Goal: Task Accomplishment & Management: Manage account settings

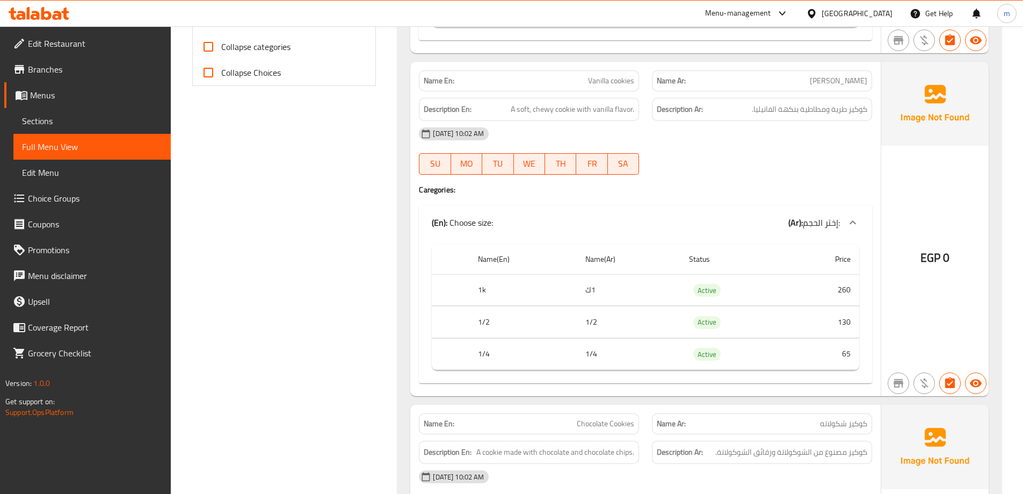
scroll to position [466, 0]
click at [537, 107] on span "A soft, chewy cookie with vanilla flavor." at bounding box center [573, 107] width 124 height 13
copy span "chewy"
click at [850, 175] on div at bounding box center [762, 173] width 233 height 13
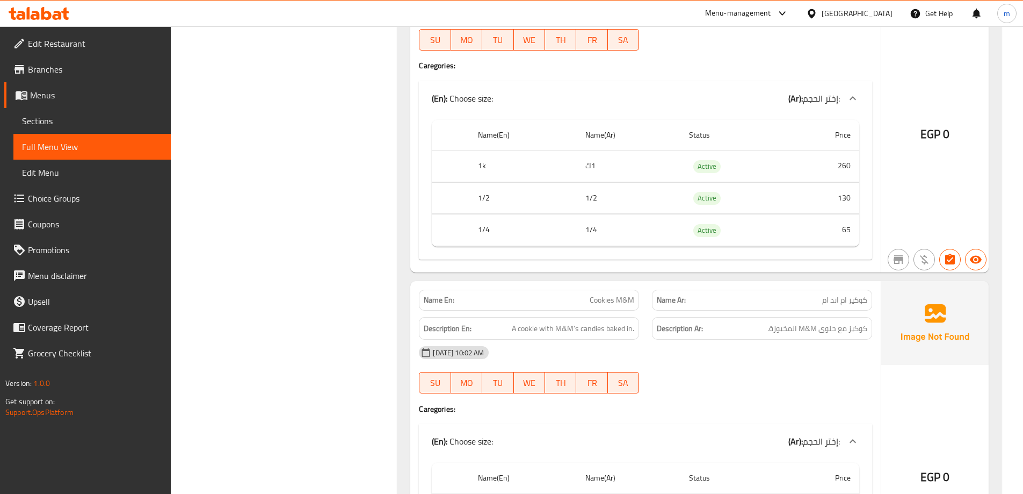
scroll to position [698, 0]
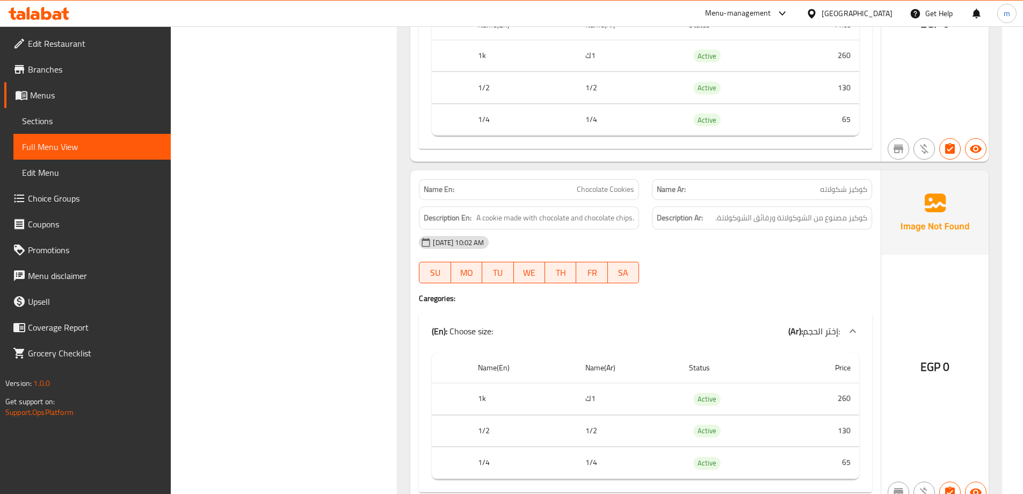
click at [620, 212] on span "A cookie made with chocolate and chocolate chips." at bounding box center [556, 217] width 158 height 13
copy span "chips"
click at [742, 221] on span "كوكيز مصنوع من الشوكولاتة ورقائق الشوكولاتة." at bounding box center [792, 217] width 152 height 13
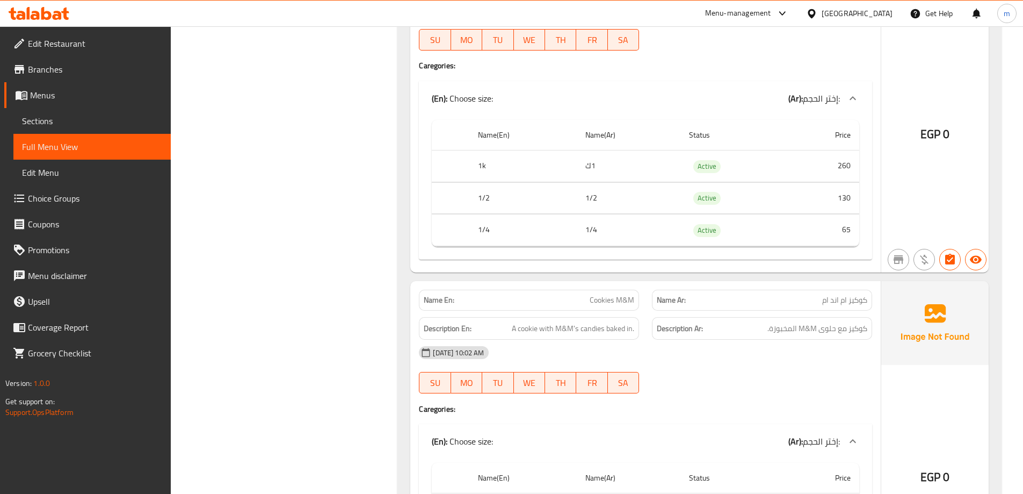
scroll to position [1164, 0]
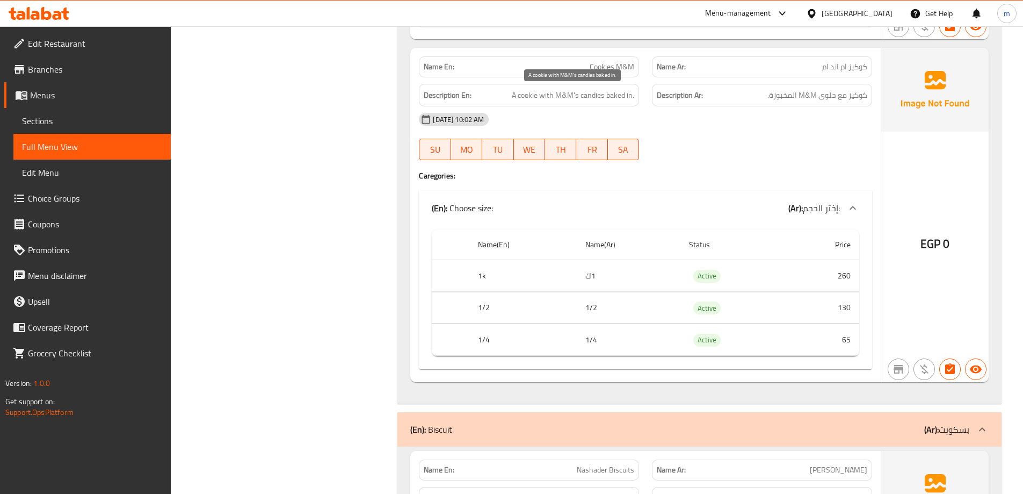
click at [588, 96] on span "A cookie with M&M's candies baked in." at bounding box center [573, 95] width 122 height 13
copy span "candies"
click at [588, 96] on span "A cookie with M&M's candies baked in." at bounding box center [573, 95] width 122 height 13
click at [777, 87] on div "Description Ar: كوكيز مع حلوى M&M المخبوزة." at bounding box center [762, 95] width 220 height 23
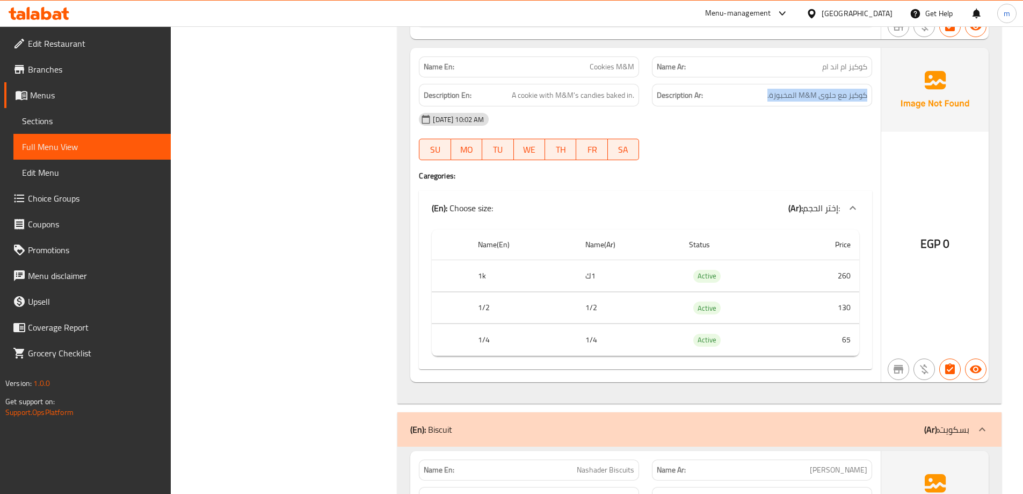
click at [777, 87] on div "Description Ar: كوكيز مع حلوى M&M المخبوزة." at bounding box center [762, 95] width 220 height 23
copy div "كوكيز مع حلوى M&M المخبوزة."
click at [608, 99] on span "A cookie with M&M's candies baked in." at bounding box center [573, 95] width 122 height 13
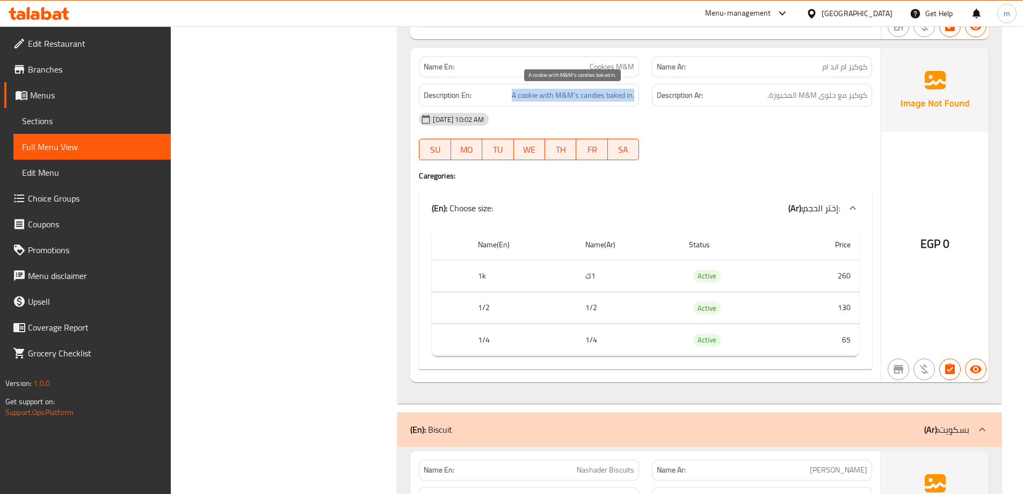
copy span "A cookie with M&M's candies baked in."
click at [725, 177] on h4 "Caregories:" at bounding box center [645, 175] width 453 height 11
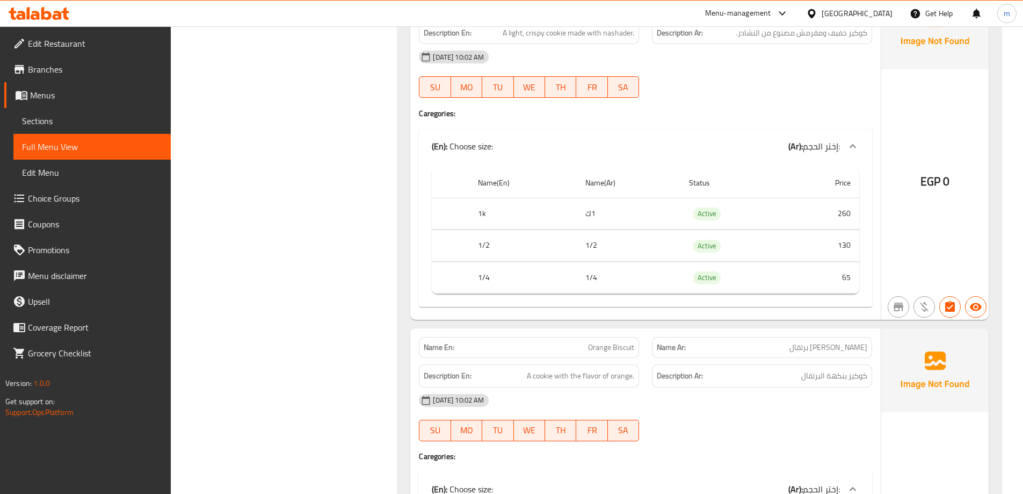
scroll to position [1397, 0]
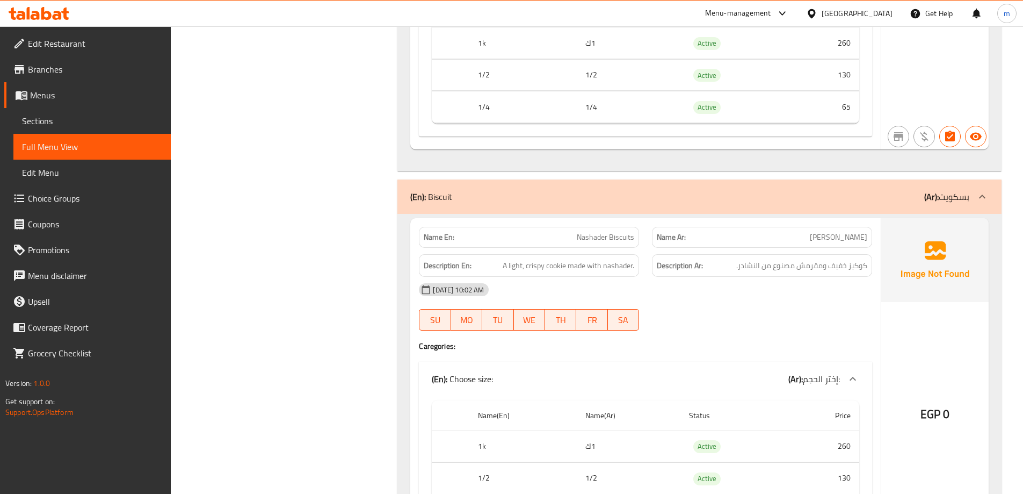
click at [846, 272] on span "كوكيز خفيف ومقرمش مصنوع من النشادر." at bounding box center [802, 265] width 131 height 13
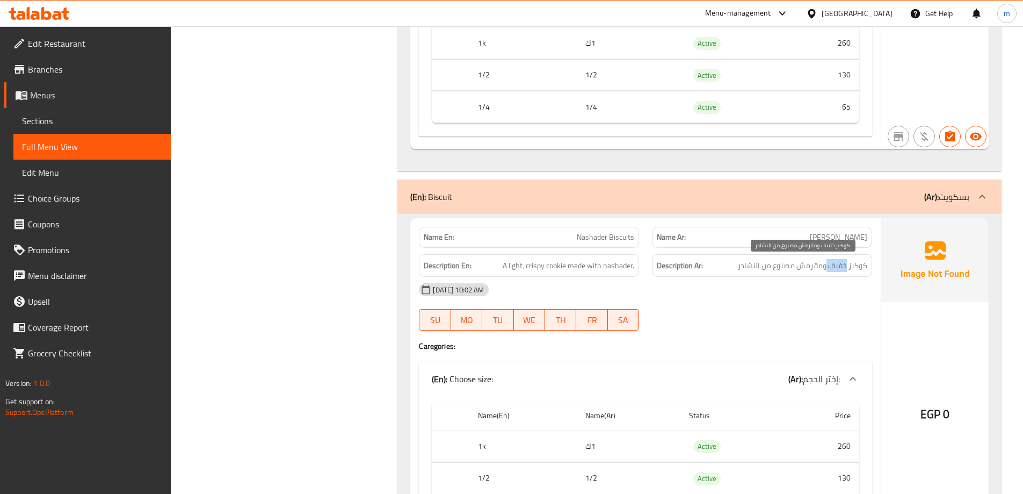
click at [846, 272] on span "كوكيز خفيف ومقرمش مصنوع من النشادر." at bounding box center [802, 265] width 131 height 13
click at [533, 270] on span "A light, crispy cookie made with nashader." at bounding box center [569, 265] width 132 height 13
copy span "crispy"
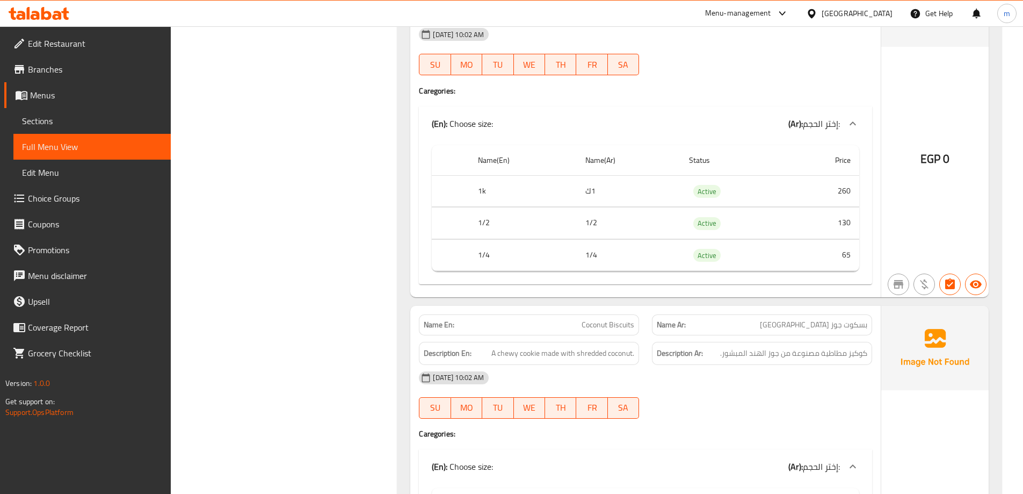
scroll to position [3599, 0]
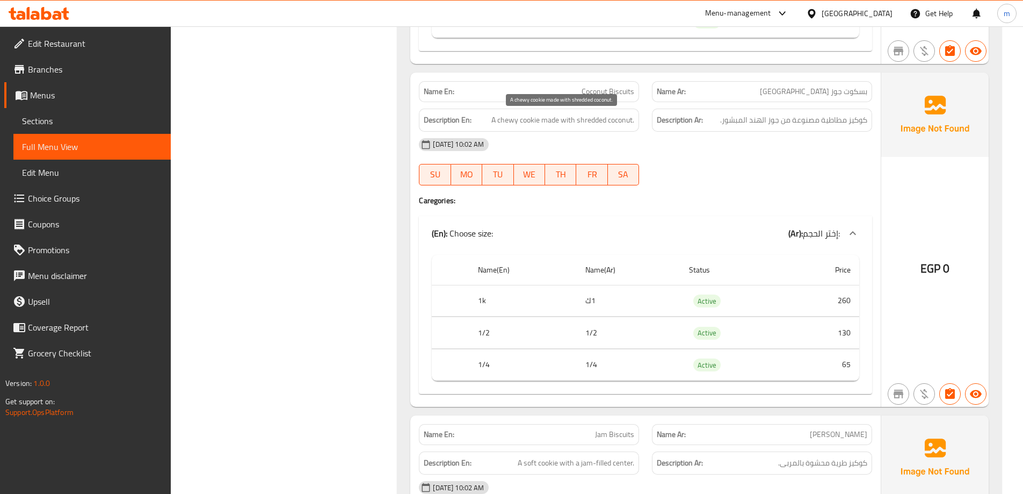
click at [597, 118] on span "A chewy cookie made with shredded coconut." at bounding box center [563, 119] width 143 height 13
copy span "A chewy cookie made with shredded coconut."
click at [597, 118] on span "A chewy cookie made with shredded coconut." at bounding box center [563, 119] width 143 height 13
click at [745, 199] on h4 "Caregories:" at bounding box center [645, 200] width 453 height 11
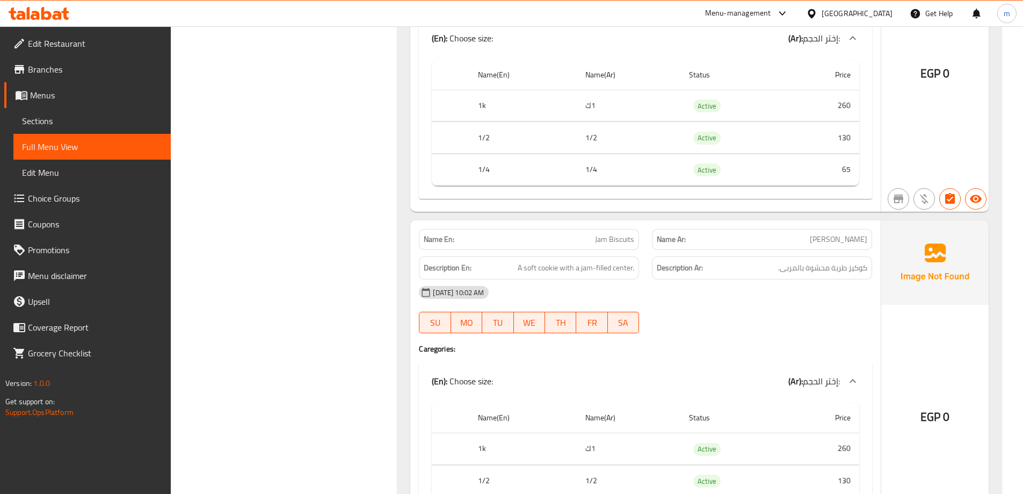
scroll to position [3944, 0]
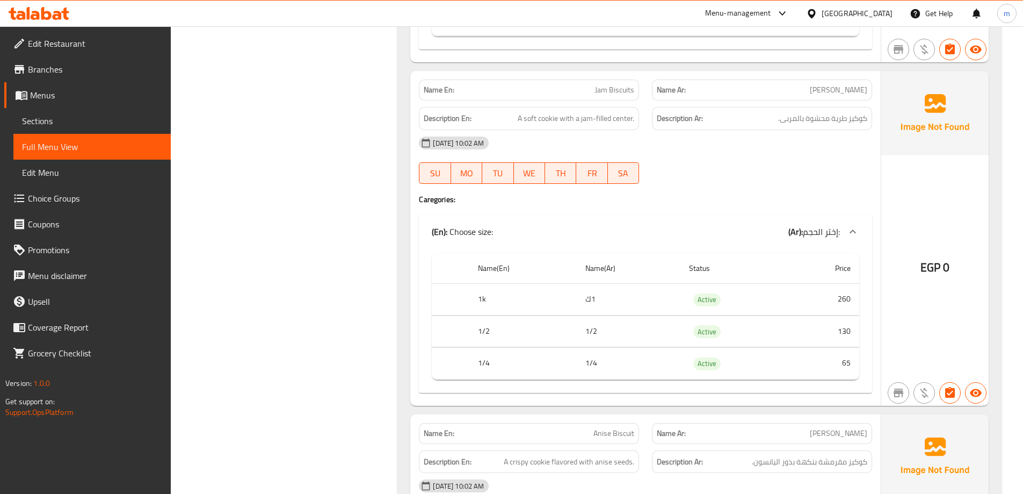
click at [597, 113] on span "A soft cookie with a jam-filled center." at bounding box center [576, 118] width 117 height 13
copy span "A soft cookie with a jam-filled center."
click at [778, 187] on div at bounding box center [762, 183] width 233 height 13
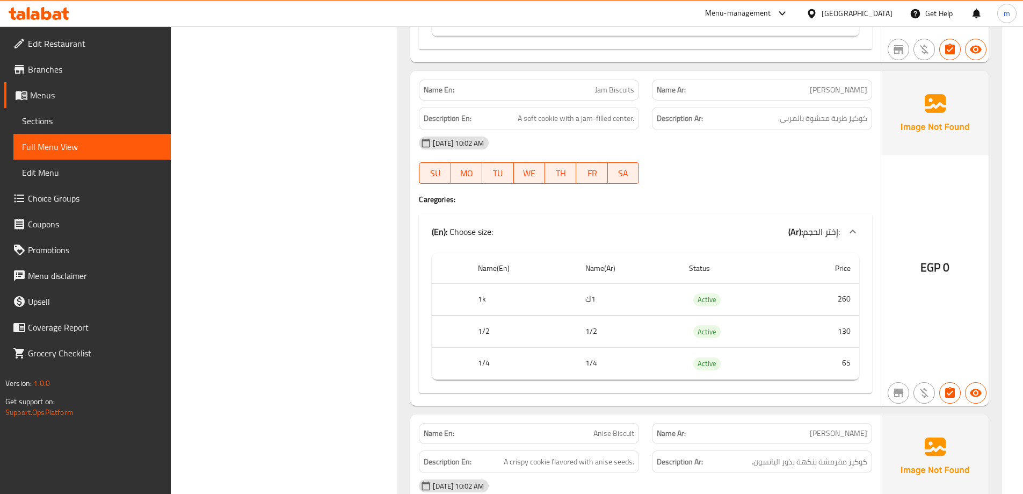
scroll to position [4176, 0]
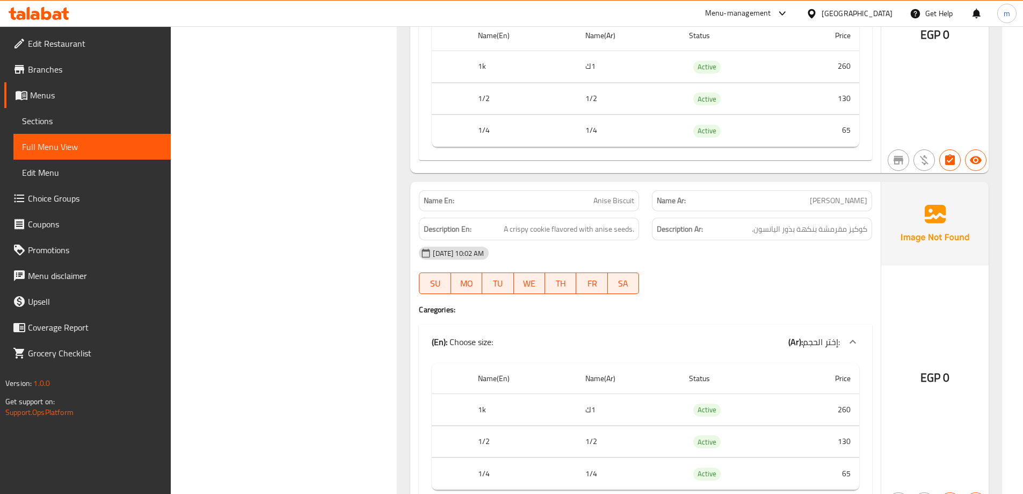
click at [601, 198] on span "Anise Biscuit" at bounding box center [614, 200] width 41 height 11
click at [597, 198] on span "Anise Biscuit" at bounding box center [614, 200] width 41 height 11
click at [611, 230] on span "A crispy cookie flavored with anise seeds." at bounding box center [569, 228] width 131 height 13
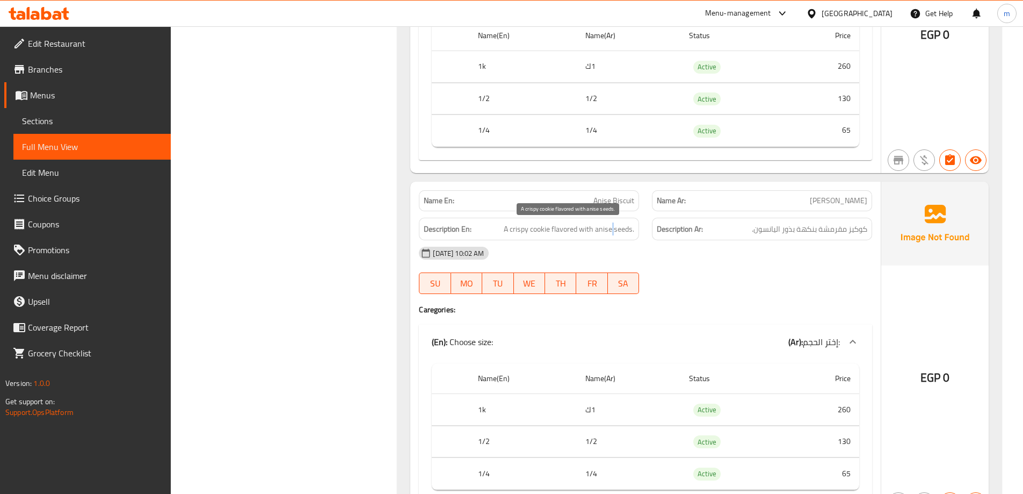
click at [611, 230] on span "A crispy cookie flavored with anise seeds." at bounding box center [569, 228] width 131 height 13
click at [707, 269] on div "[DATE] 10:02 AM SU MO TU WE TH FR SA" at bounding box center [646, 270] width 466 height 60
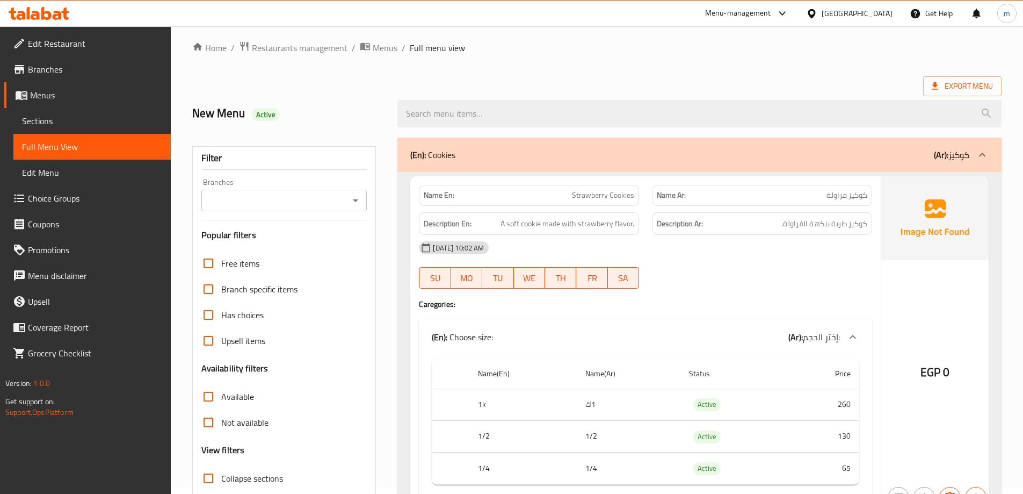
scroll to position [0, 0]
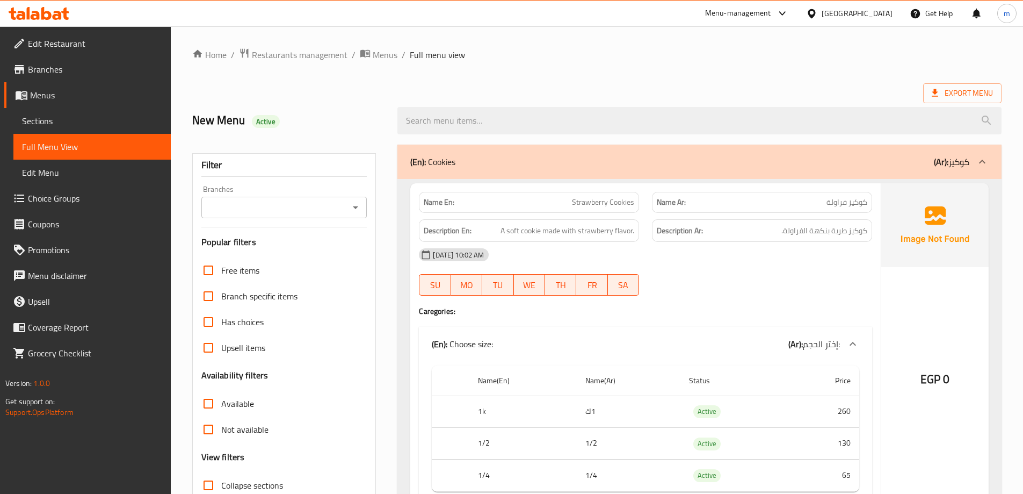
click at [947, 168] on b "(Ar):" at bounding box center [941, 162] width 15 height 16
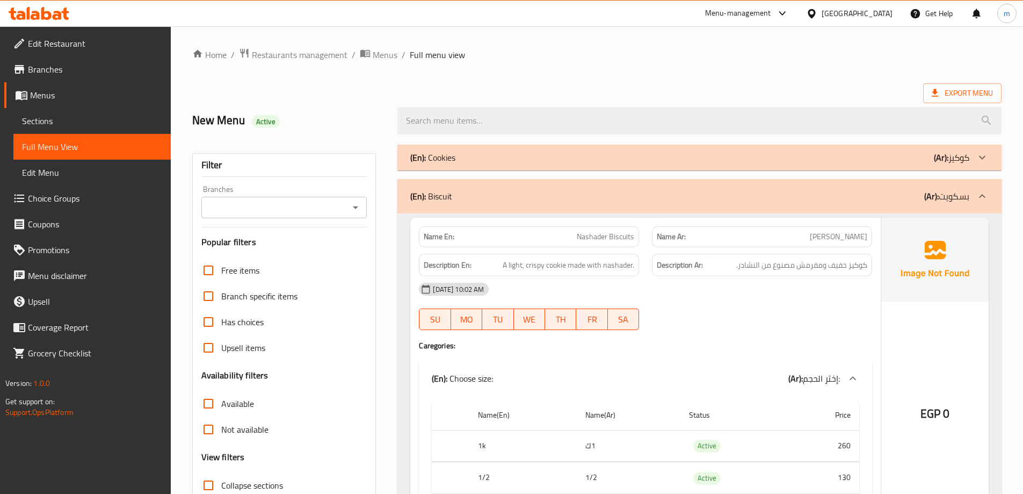
click at [950, 207] on div "(En): Biscuit (Ar): بسكويت" at bounding box center [700, 196] width 604 height 34
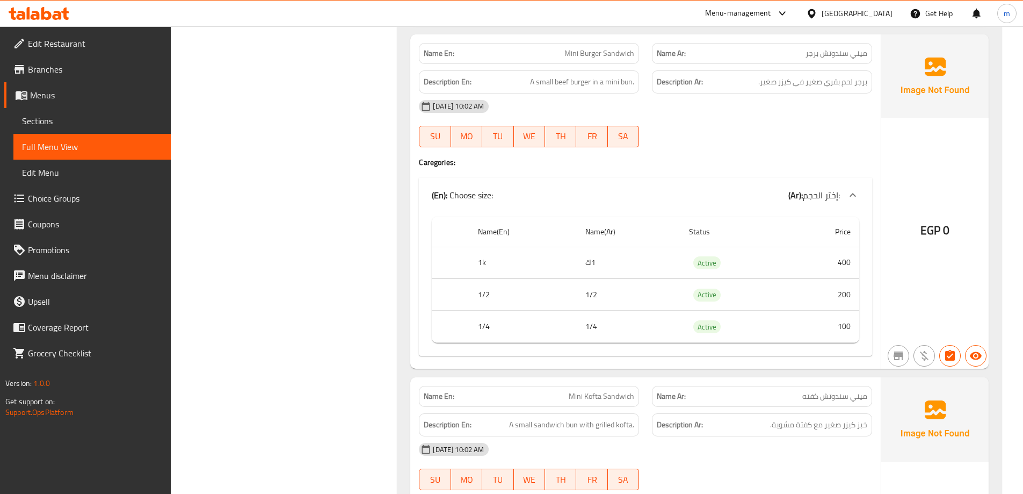
scroll to position [784, 0]
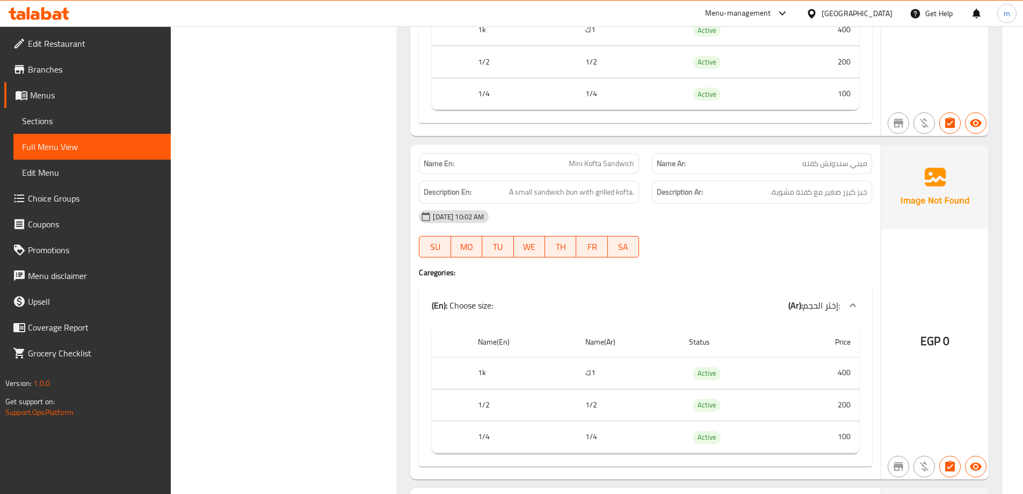
click at [816, 158] on span "ميني سندوتش كفته" at bounding box center [835, 163] width 65 height 11
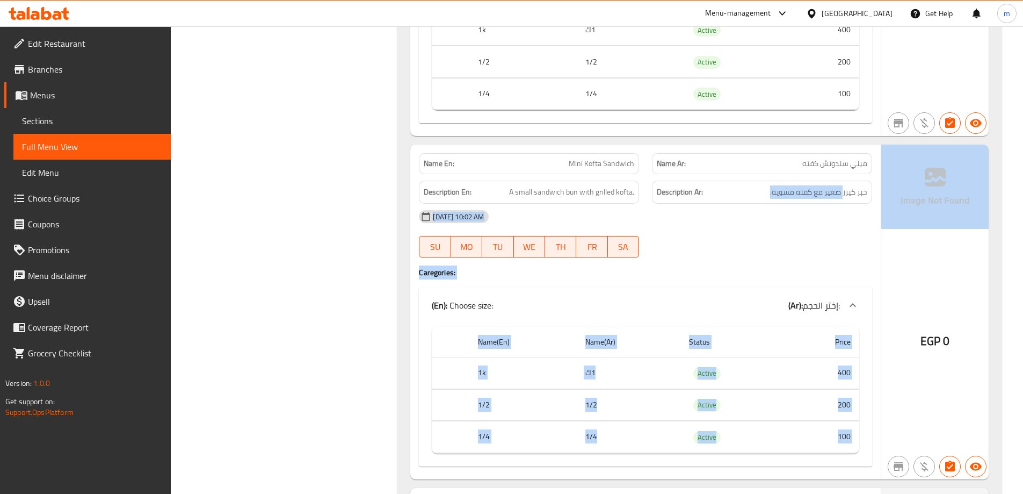
drag, startPoint x: 843, startPoint y: 194, endPoint x: 933, endPoint y: 183, distance: 90.4
click at [897, 185] on div "Name En: Mini Kofta Sandwich Name Ar: ميني سندوتش كفته Description En: A small …" at bounding box center [699, 312] width 579 height 334
copy div "صغير مع كفتة مشوية. [DATE] 10:02 AM SU MO TU WE TH FR SA Caregories: (En): Choo…"
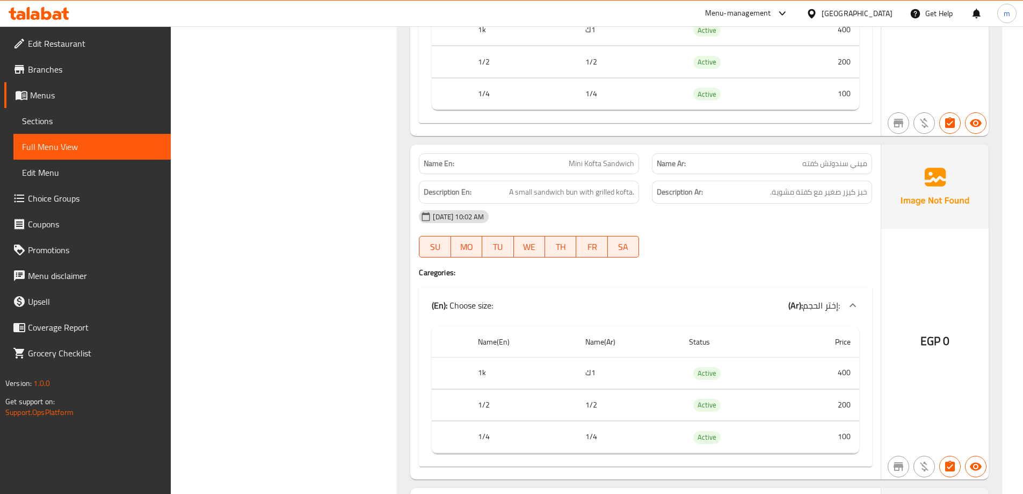
click at [874, 184] on div "Description Ar: خبز كيزر صغير مع كفتة مشوية." at bounding box center [762, 192] width 233 height 36
click at [864, 192] on div "Description Ar: خبز كيزر صغير مع كفتة مشوية." at bounding box center [762, 192] width 220 height 23
click at [868, 192] on div "Description Ar: خبز كيزر صغير مع كفتة مشوية." at bounding box center [762, 192] width 220 height 23
drag, startPoint x: 867, startPoint y: 192, endPoint x: 844, endPoint y: 196, distance: 23.3
click at [844, 196] on span "خبز كيزر صغير مع كفتة مشوية." at bounding box center [818, 191] width 97 height 13
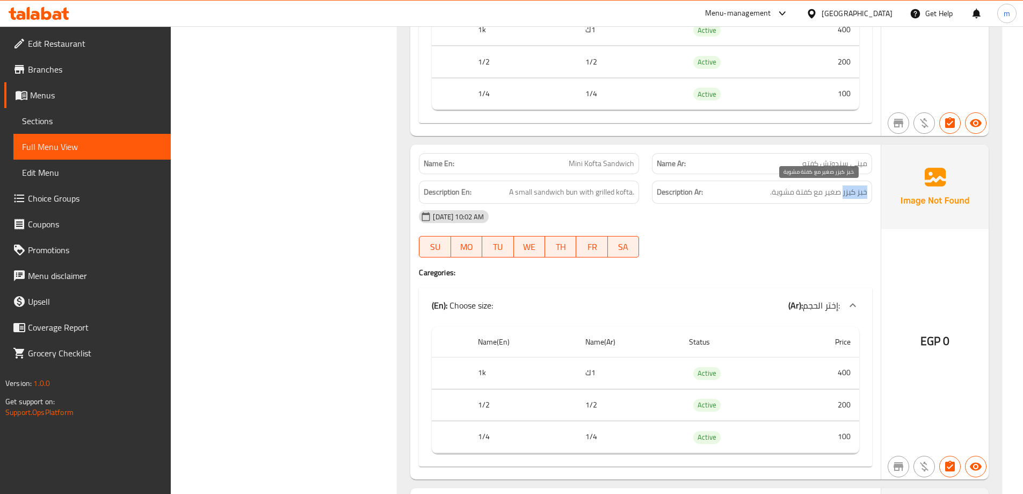
copy span "خبز كيزر"
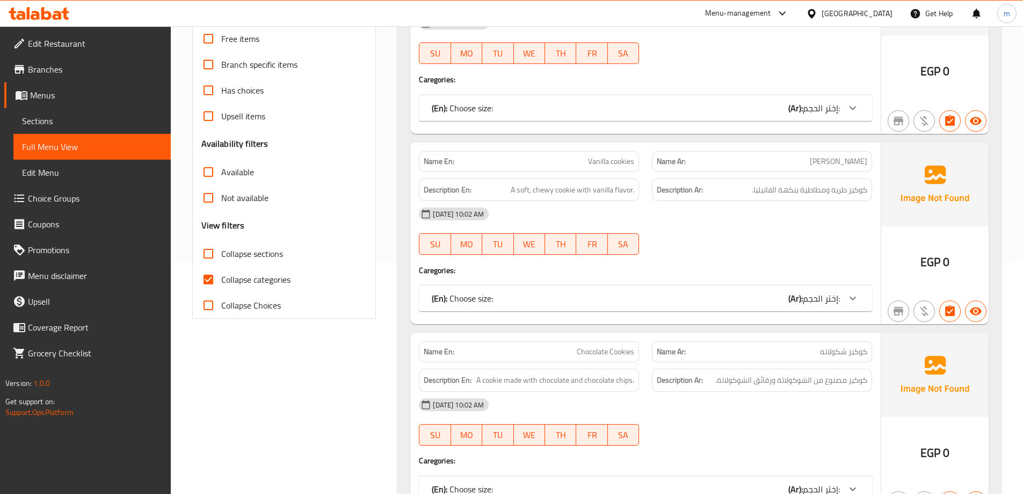
scroll to position [233, 0]
click at [268, 256] on span "Collapse sections" at bounding box center [252, 252] width 62 height 13
click at [221, 256] on input "Collapse sections" at bounding box center [209, 253] width 26 height 26
checkbox input "true"
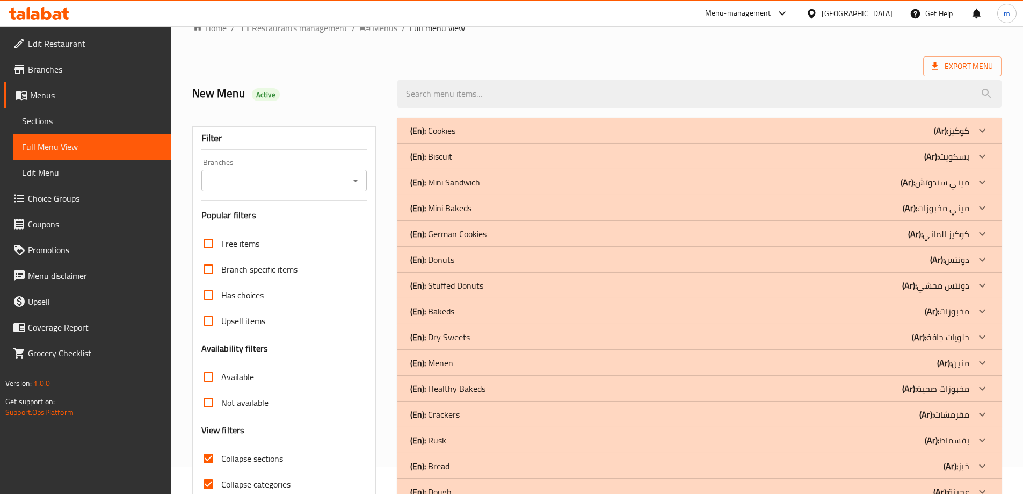
scroll to position [0, 0]
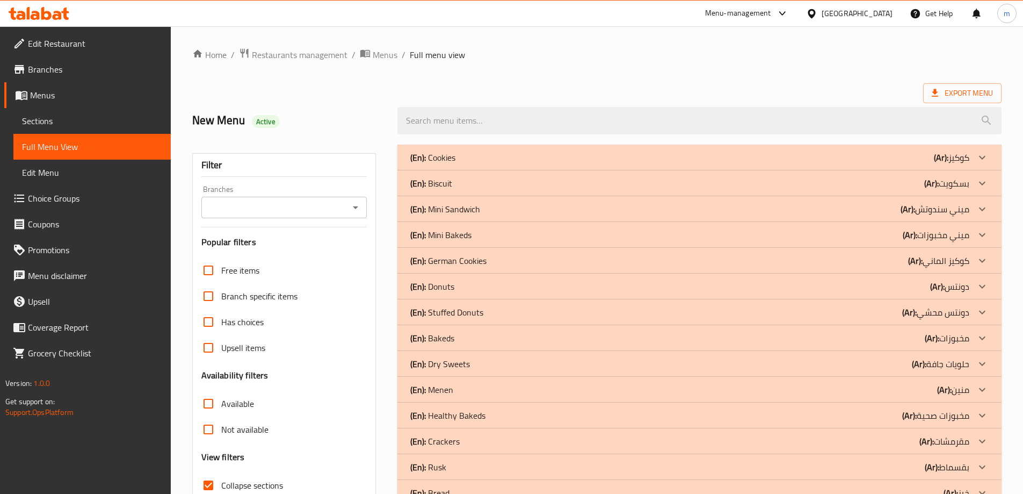
click at [827, 164] on div "(En): Biscuit (Ar): بسكويت" at bounding box center [689, 157] width 559 height 13
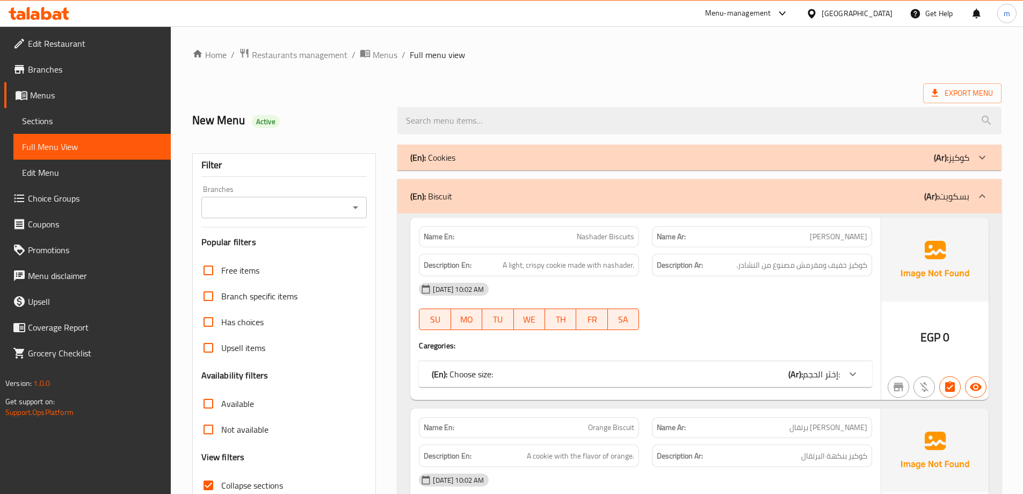
click at [69, 124] on span "Sections" at bounding box center [92, 120] width 140 height 13
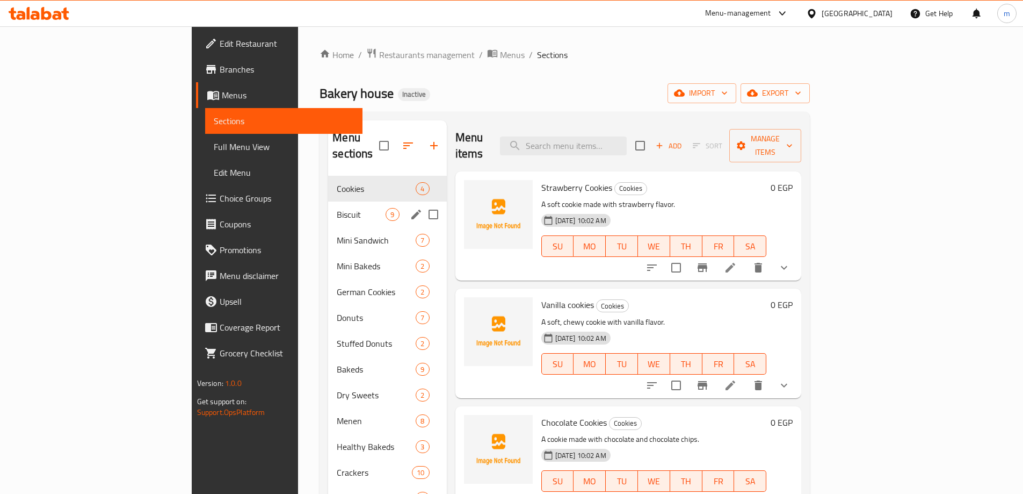
click at [328, 207] on div "Biscuit 9" at bounding box center [387, 214] width 118 height 26
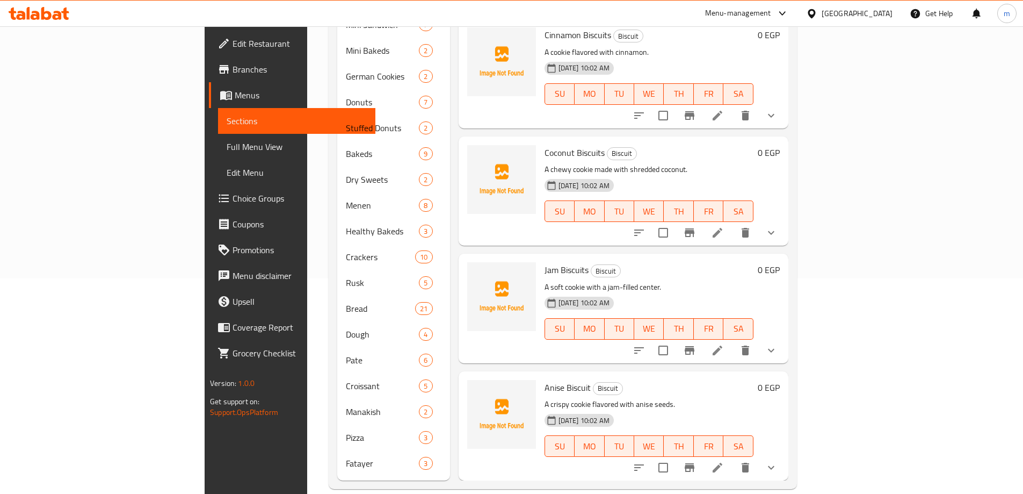
scroll to position [216, 0]
click at [724, 343] on icon at bounding box center [717, 349] width 13 height 13
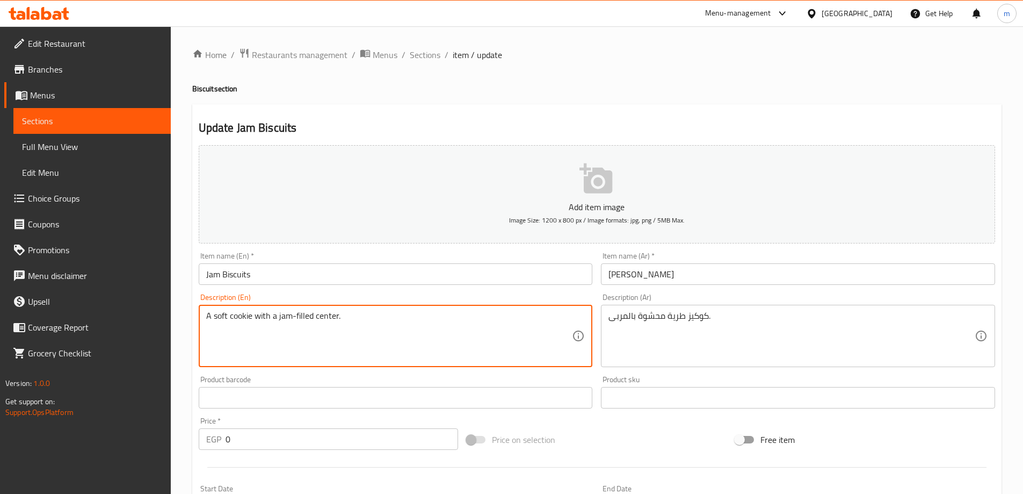
click at [321, 315] on textarea "A soft cookie with a jam-filled center." at bounding box center [389, 336] width 366 height 51
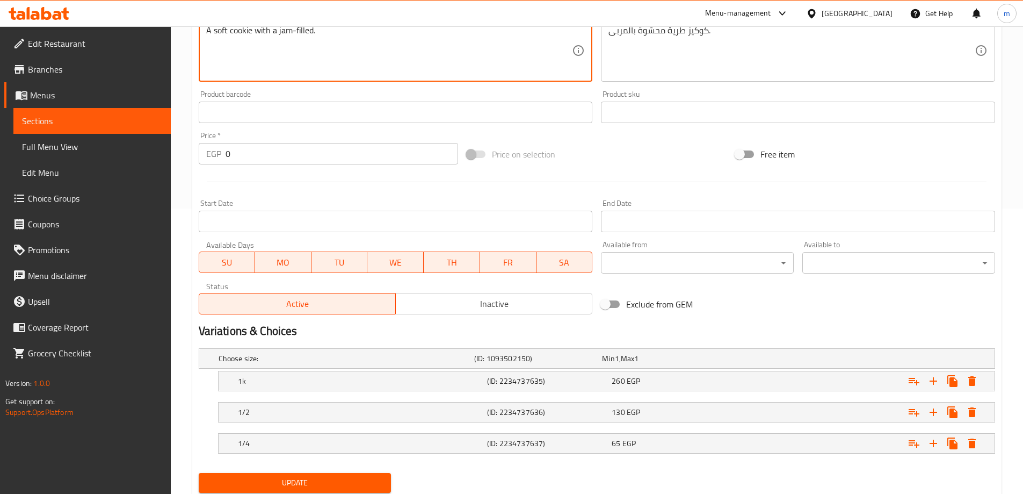
scroll to position [321, 0]
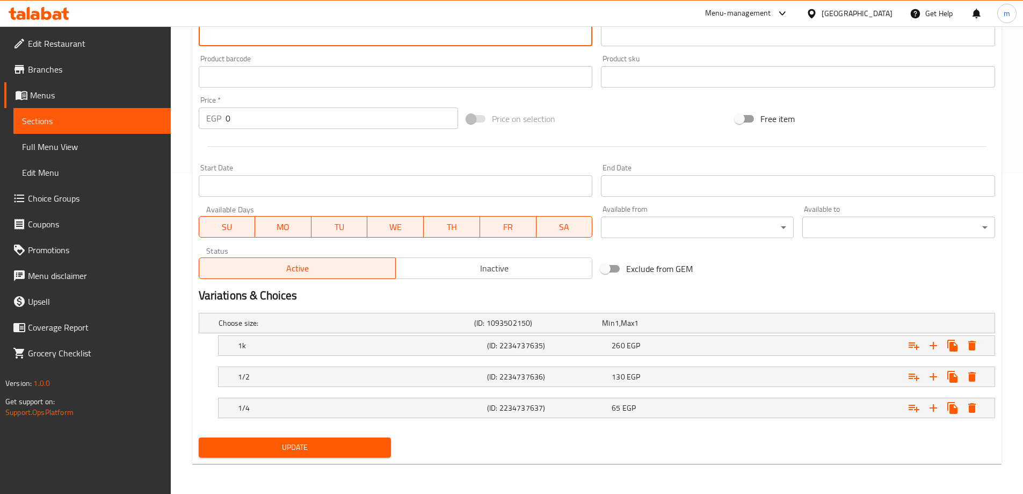
type textarea "A soft cookie with a jam-filled."
click at [298, 447] on span "Update" at bounding box center [295, 447] width 176 height 13
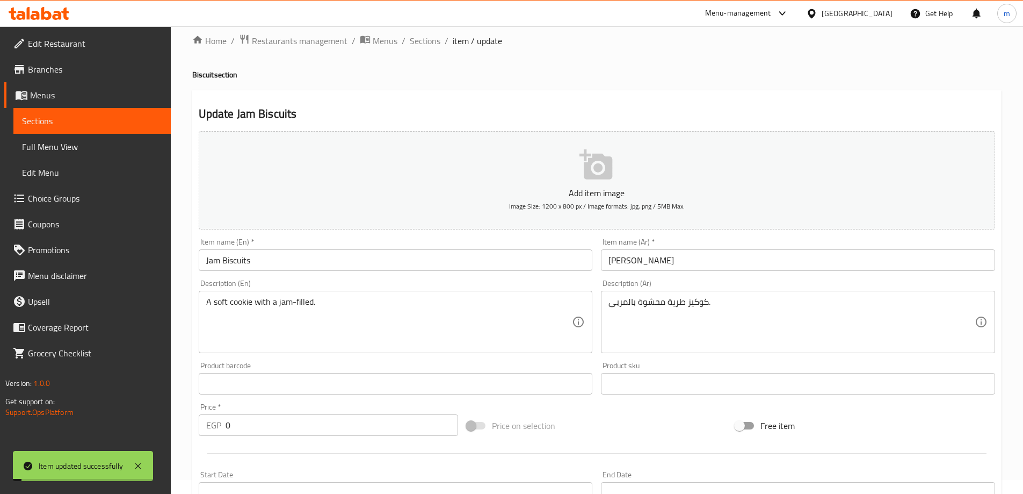
scroll to position [0, 0]
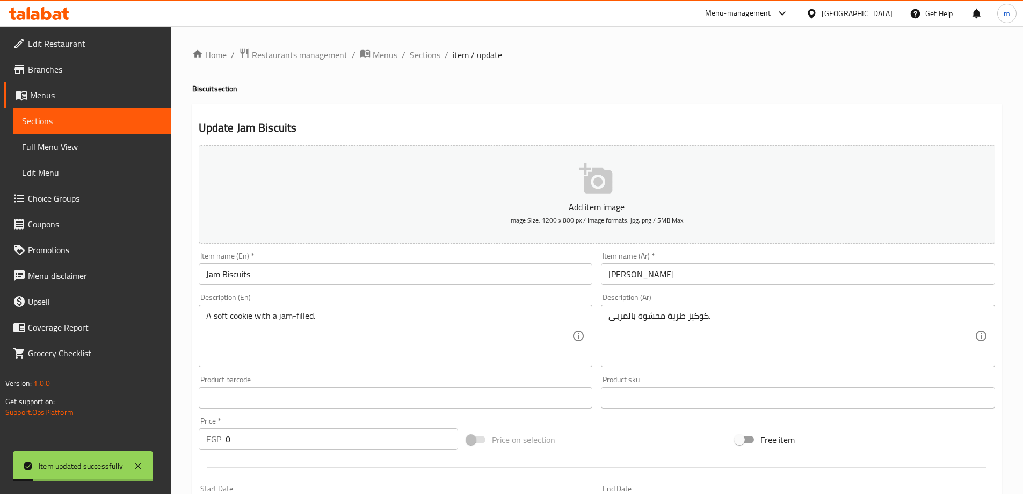
click at [432, 56] on span "Sections" at bounding box center [425, 54] width 31 height 13
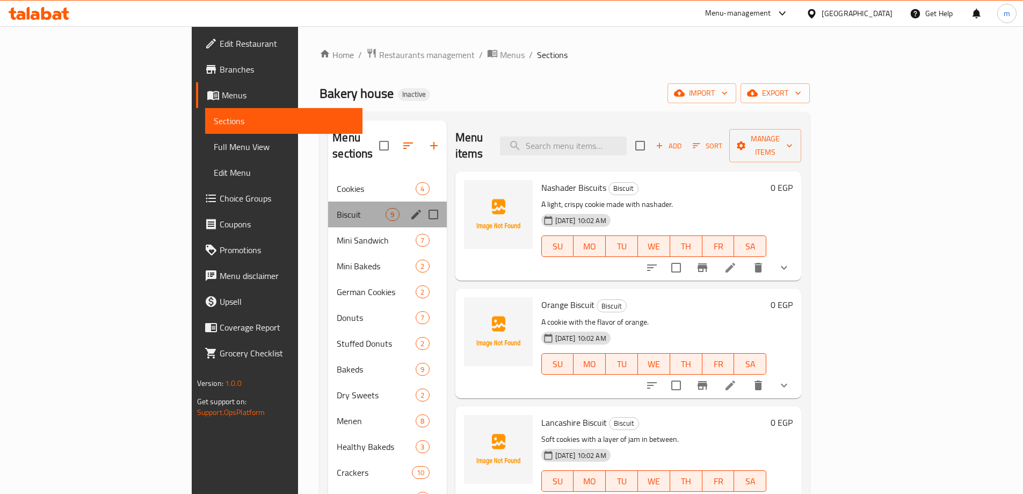
click at [333, 209] on div "Biscuit 9" at bounding box center [387, 214] width 118 height 26
click at [337, 234] on span "Mini Sandwich" at bounding box center [361, 240] width 49 height 13
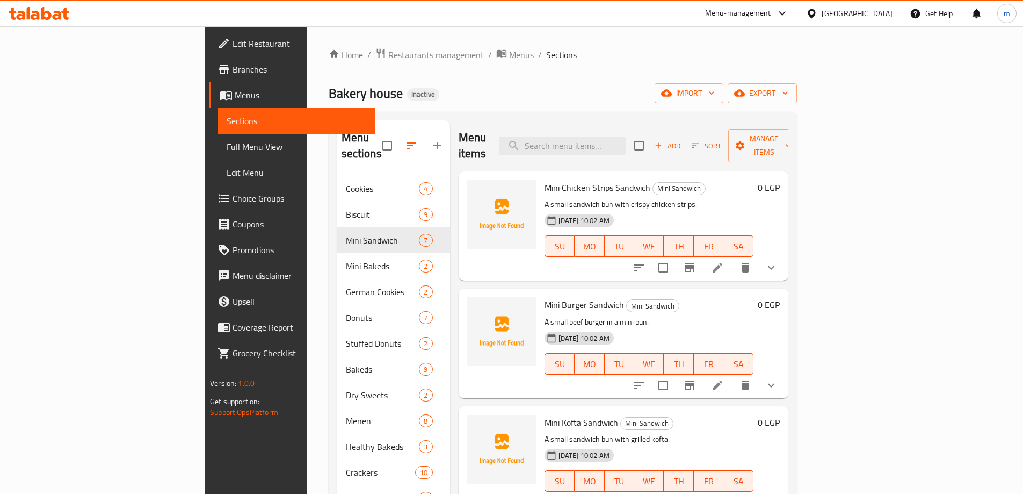
click at [733, 258] on li at bounding box center [718, 267] width 30 height 19
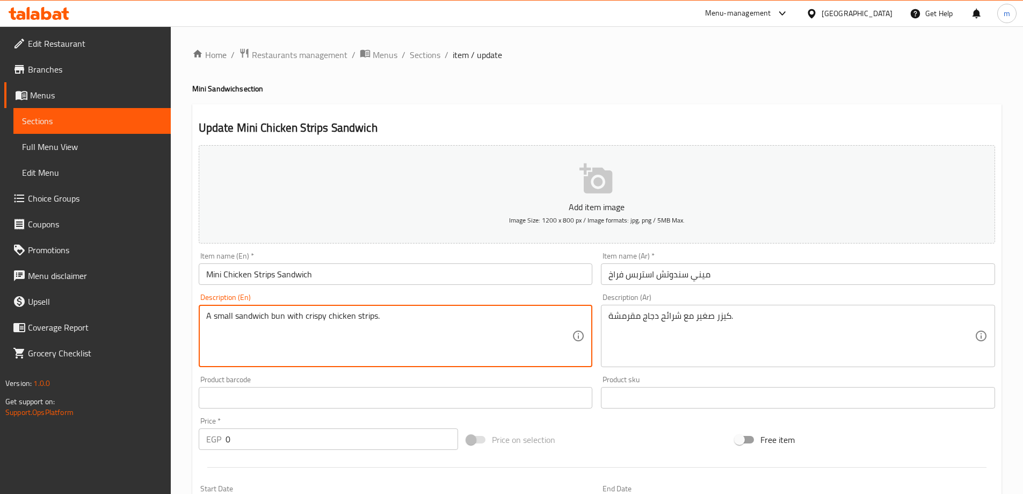
click at [262, 319] on textarea "A small sandwich bun with crispy chicken strips." at bounding box center [389, 336] width 366 height 51
click at [311, 320] on textarea "A small bun with crispy chicken strips." at bounding box center [389, 336] width 366 height 51
type textarea "A small bun with crispy chicken strips."
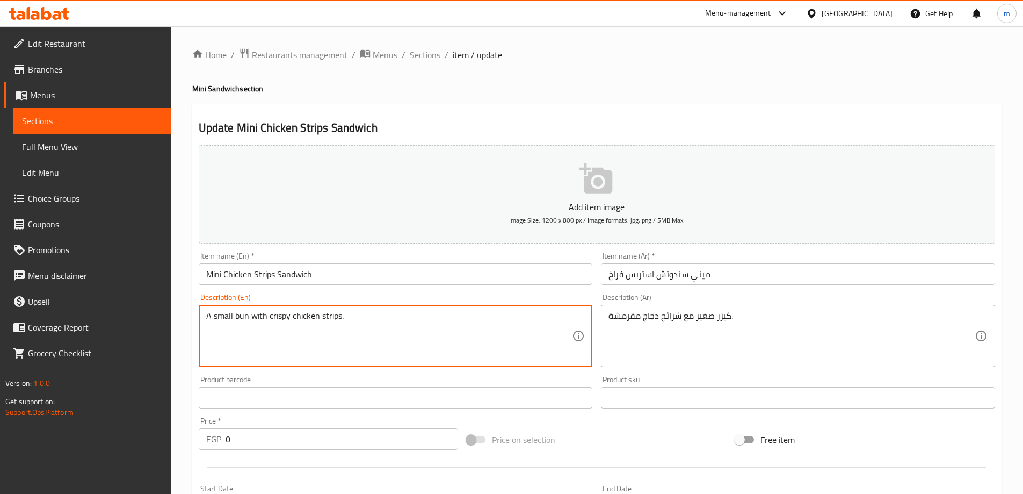
click at [349, 326] on textarea "A small bun with crispy chicken strips." at bounding box center [389, 336] width 366 height 51
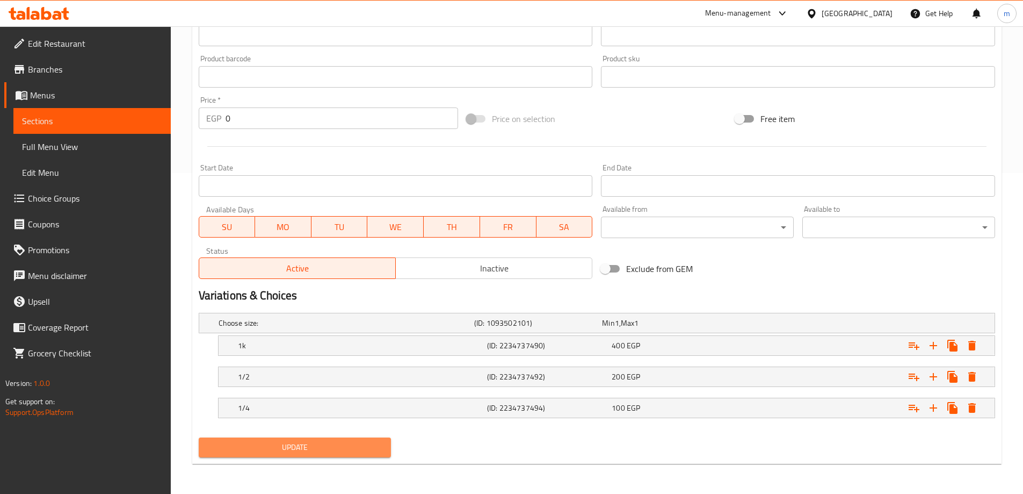
click at [349, 441] on span "Update" at bounding box center [295, 447] width 176 height 13
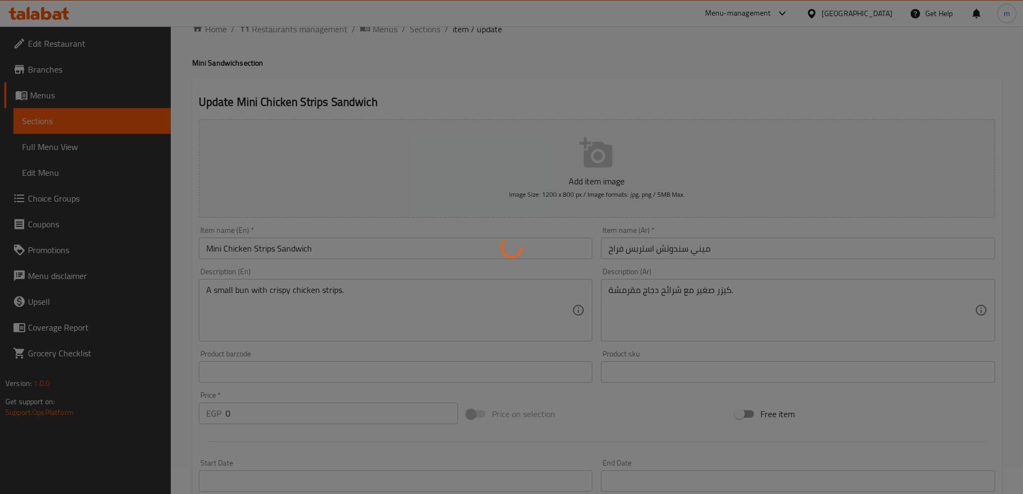
scroll to position [0, 0]
